Goal: Task Accomplishment & Management: Use online tool/utility

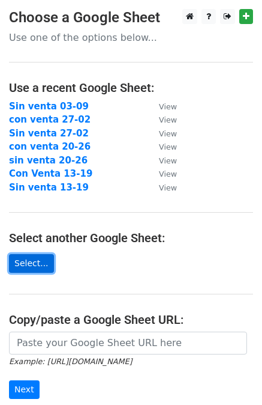
click at [18, 267] on link "Select..." at bounding box center [31, 263] width 45 height 19
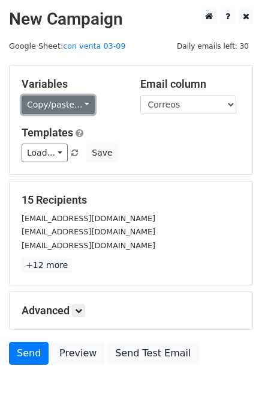
click at [67, 103] on link "Copy/paste..." at bounding box center [58, 104] width 73 height 19
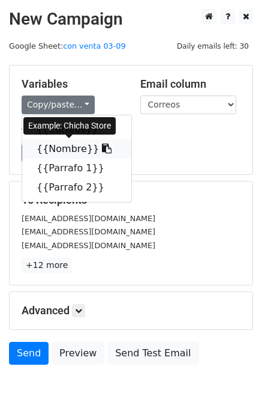
click at [65, 151] on link "{{Nombre}}" at bounding box center [76, 148] width 109 height 19
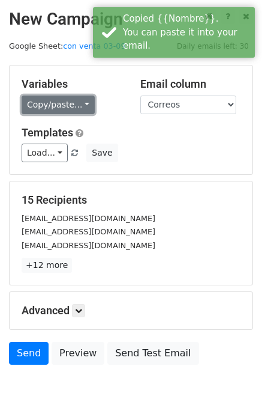
click at [65, 97] on link "Copy/paste..." at bounding box center [58, 104] width 73 height 19
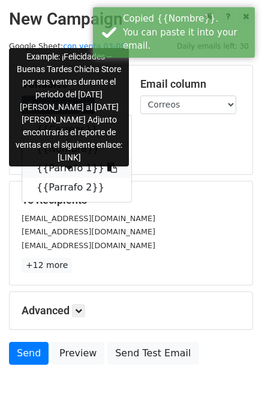
click at [54, 165] on link "{{Parrafo 1}}" at bounding box center [76, 167] width 109 height 19
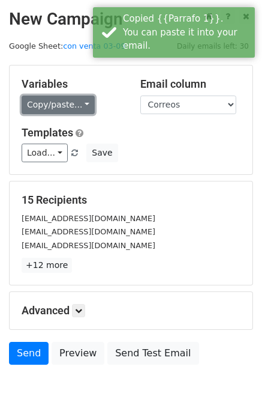
click at [65, 106] on link "Copy/paste..." at bounding box center [58, 104] width 73 height 19
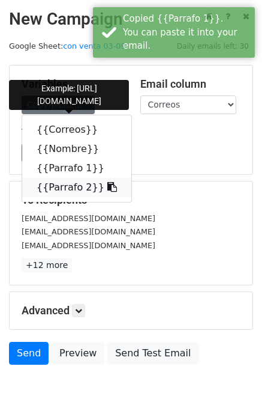
click at [49, 187] on link "{{Parrafo 2}}" at bounding box center [76, 187] width 109 height 19
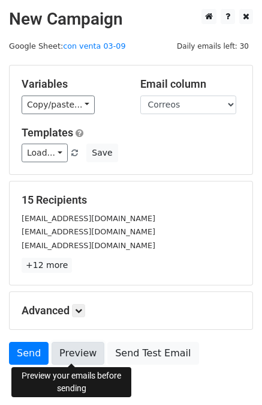
click at [73, 355] on link "Preview" at bounding box center [78, 353] width 53 height 23
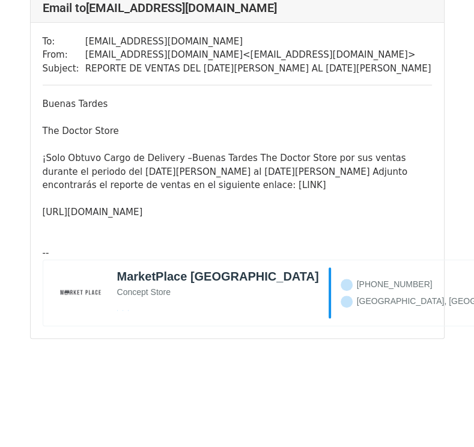
scroll to position [5115, 0]
